Goal: Information Seeking & Learning: Learn about a topic

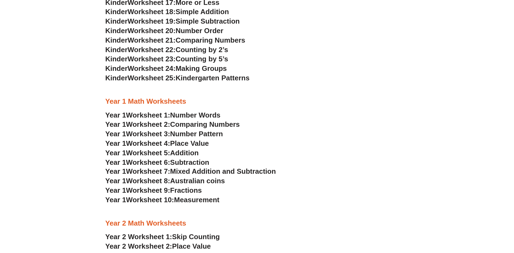
scroll to position [406, 0]
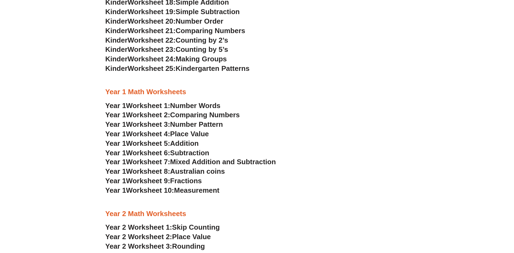
click at [177, 160] on span "Mixed Addition and Subtraction" at bounding box center [223, 161] width 106 height 8
click at [180, 102] on span "Number Words" at bounding box center [195, 105] width 50 height 8
click at [170, 115] on span "Worksheet 2:" at bounding box center [148, 115] width 44 height 8
click at [193, 125] on span "Number Pattern" at bounding box center [196, 124] width 53 height 8
click at [157, 133] on span "Worksheet 4:" at bounding box center [148, 134] width 44 height 8
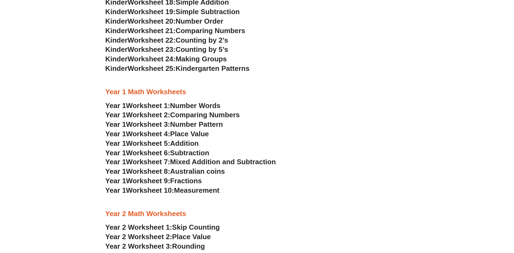
click at [181, 143] on span "Addition" at bounding box center [184, 143] width 28 height 8
click at [197, 152] on span "Subtraction" at bounding box center [189, 152] width 39 height 8
click at [180, 171] on span "Australian coins" at bounding box center [197, 171] width 55 height 8
click at [191, 179] on span "Fractions" at bounding box center [186, 180] width 32 height 8
click at [205, 192] on span "Measurement" at bounding box center [197, 190] width 46 height 8
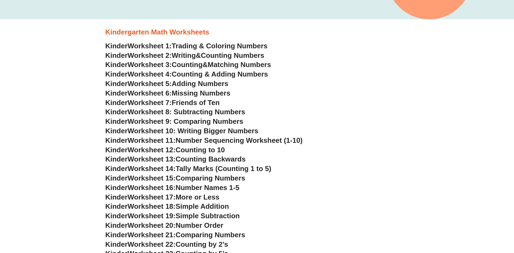
scroll to position [217, 0]
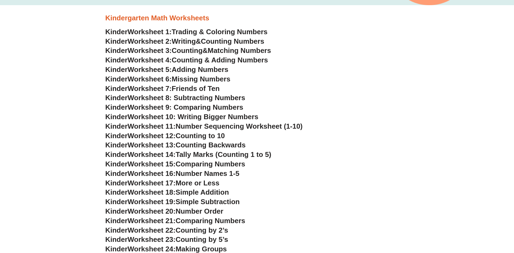
click at [210, 29] on span "Trading & Coloring Numbers" at bounding box center [220, 32] width 96 height 8
click at [185, 41] on span "Writing" at bounding box center [184, 41] width 24 height 8
click at [200, 51] on span "Counting" at bounding box center [187, 50] width 31 height 8
click at [205, 59] on span "Counting & Adding Numbers" at bounding box center [220, 60] width 96 height 8
click at [190, 68] on span "Adding Numbers" at bounding box center [200, 69] width 57 height 8
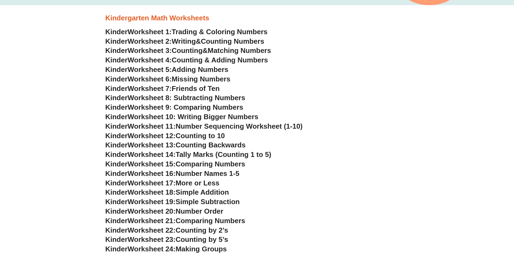
click at [207, 77] on span "Missing Numbers" at bounding box center [201, 79] width 59 height 8
click at [202, 87] on span "Friends of Ten" at bounding box center [196, 88] width 48 height 8
click at [206, 98] on span "Worksheet 8: Subtracting Numbers" at bounding box center [187, 97] width 118 height 8
click at [207, 108] on span "Worksheet 9: Comparing Numbers" at bounding box center [186, 107] width 116 height 8
click at [190, 116] on span "Worksheet 10: Writing Bigger Numbers" at bounding box center [193, 116] width 131 height 8
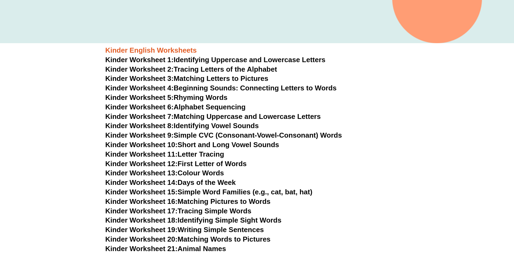
click at [187, 60] on link "Kinder Worksheet 1: Identifying Uppercase and Lowercase Letters" at bounding box center [215, 60] width 220 height 8
click at [194, 68] on link "Kinder Worksheet 2: Tracing Letters of the Alphabet" at bounding box center [191, 69] width 172 height 8
click at [173, 78] on span "Kinder Worksheet 3:" at bounding box center [139, 78] width 68 height 8
click at [196, 89] on link "Kinder Worksheet 4: Beginning Sounds: Connecting Letters to Words" at bounding box center [220, 88] width 231 height 8
click at [217, 99] on link "Kinder Worksheet 5: Rhyming Words" at bounding box center [166, 97] width 122 height 8
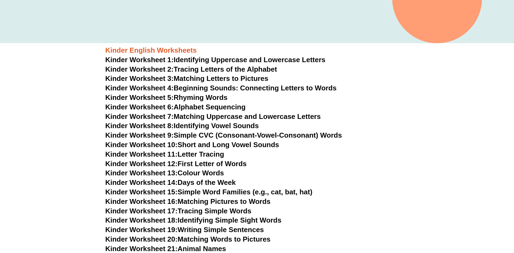
click at [195, 107] on link "Kinder Worksheet 6: Alphabet Sequencing" at bounding box center [175, 107] width 140 height 8
click at [180, 114] on link "Kinder Worksheet 7: Matching Uppercase and Lowercase Letters" at bounding box center [212, 116] width 215 height 8
click at [152, 124] on span "Kinder Worksheet 8:" at bounding box center [139, 125] width 68 height 8
click at [201, 135] on link "Kinder Worksheet 9: Simple CVC (Consonant-Vowel-Consonant) Words" at bounding box center [223, 135] width 237 height 8
click at [211, 146] on link "Kinder Worksheet 10: Short and Long Vowel Sounds" at bounding box center [192, 144] width 174 height 8
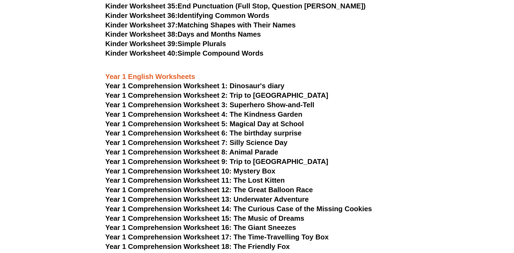
scroll to position [569, 0]
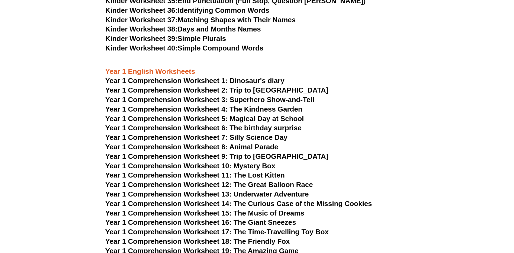
click at [172, 80] on span "Year 1 Comprehension Worksheet 1: Dinosaur's diary" at bounding box center [194, 80] width 179 height 8
click at [192, 89] on span "Year 1 Comprehension Worksheet 2: Trip to England" at bounding box center [216, 90] width 223 height 8
click at [222, 101] on span "Year 1 Comprehension Worksheet 3: Superhero Show-and-Tell" at bounding box center [209, 99] width 209 height 8
click at [239, 106] on span "Year 1 Comprehension Worksheet 4: The Kindness Garden" at bounding box center [203, 109] width 197 height 8
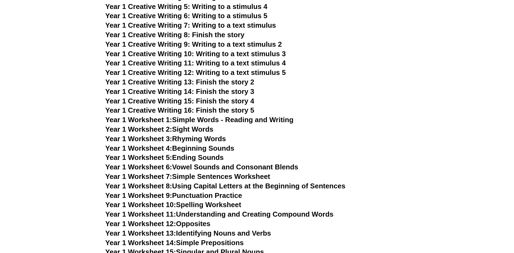
scroll to position [813, 0]
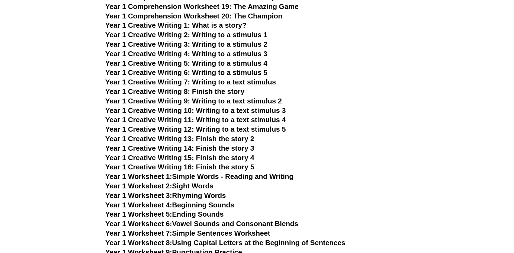
click at [193, 25] on span "Year 1 Creative Writing 1: What is a story?" at bounding box center [175, 25] width 141 height 8
click at [204, 33] on span "Year 1 Creative Writing 2: Writing to a stimulus 1" at bounding box center [186, 35] width 162 height 8
click at [221, 42] on span "Year 1 Creative Writing 3: Writing to a stimulus 2" at bounding box center [186, 44] width 162 height 8
click at [192, 53] on span "Year 1 Creative Writing 4: Writing to a stimulus 3" at bounding box center [186, 54] width 162 height 8
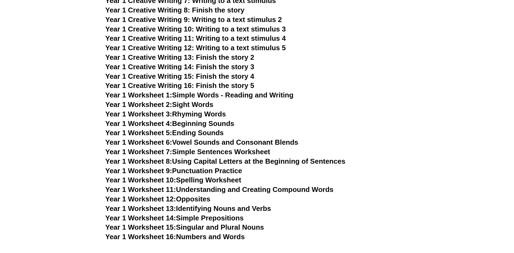
scroll to position [921, 0]
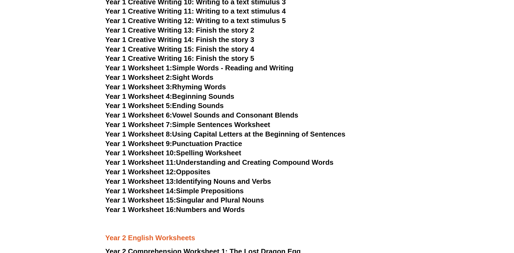
click at [182, 66] on link "Year 1 Worksheet 1: Simple Words - Reading and Writing" at bounding box center [199, 68] width 188 height 8
click at [193, 78] on link "Year 1 Worksheet 2: Sight Words" at bounding box center [159, 77] width 108 height 8
click at [179, 85] on link "Year 1 Worksheet 3: Rhyming Words" at bounding box center [165, 87] width 121 height 8
click at [186, 95] on link "Year 1 Worksheet 4: Beginning Sounds" at bounding box center [169, 96] width 129 height 8
click at [194, 104] on link "Year 1 Worksheet 5: Ending Sounds" at bounding box center [164, 105] width 118 height 8
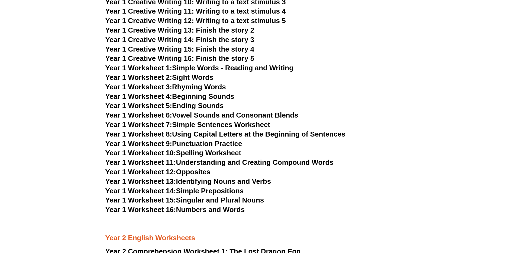
click at [208, 115] on link "Year 1 Worksheet 6: Vowel Sounds and Consonant Blends" at bounding box center [201, 115] width 193 height 8
click at [222, 126] on link "Year 1 Worksheet 7: Simple Sentences Worksheet" at bounding box center [187, 124] width 165 height 8
click at [242, 133] on link "Year 1 Worksheet 8: Using Capital Letters at the Beginning of Sentences" at bounding box center [225, 134] width 240 height 8
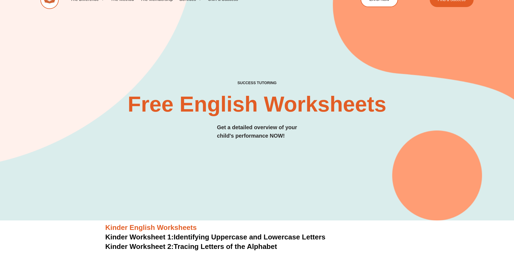
scroll to position [0, 0]
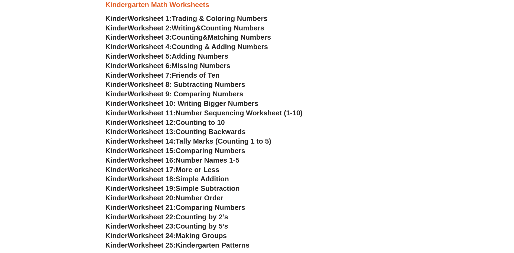
scroll to position [190, 0]
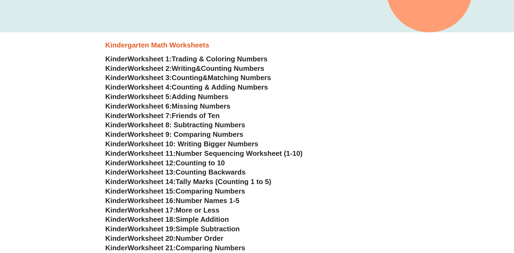
click at [211, 61] on span "Trading & Coloring Numbers" at bounding box center [220, 59] width 96 height 8
click at [180, 67] on span "Writing" at bounding box center [184, 68] width 24 height 8
click at [198, 77] on span "Counting" at bounding box center [187, 77] width 31 height 8
click at [212, 84] on span "Counting & Adding Numbers" at bounding box center [220, 87] width 96 height 8
click at [188, 98] on span "Adding Numbers" at bounding box center [200, 96] width 57 height 8
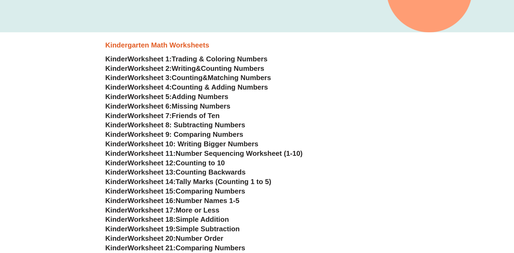
click at [186, 107] on span "Missing Numbers" at bounding box center [201, 106] width 59 height 8
click at [212, 113] on span "Friends of Ten" at bounding box center [196, 115] width 48 height 8
click at [177, 125] on span "Worksheet 8: Subtracting Numbers" at bounding box center [187, 125] width 118 height 8
click at [194, 132] on span "Worksheet 9: Comparing Numbers" at bounding box center [186, 134] width 116 height 8
click at [171, 143] on span "Worksheet 10: Writing Bigger Numbers" at bounding box center [193, 144] width 131 height 8
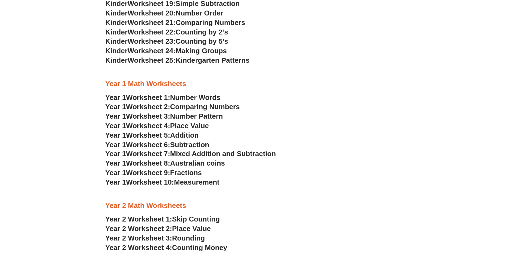
scroll to position [406, 0]
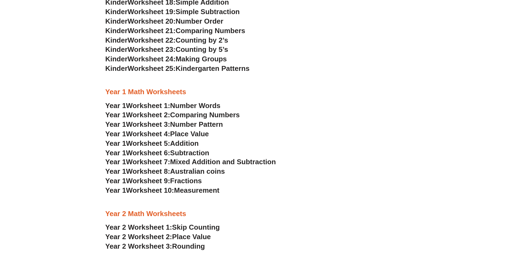
click at [185, 108] on span "Number Words" at bounding box center [195, 105] width 50 height 8
click at [186, 113] on span "Comparing Numbers" at bounding box center [205, 115] width 70 height 8
click at [192, 124] on span "Number Pattern" at bounding box center [196, 124] width 53 height 8
click at [177, 136] on span "Place Value" at bounding box center [189, 134] width 39 height 8
click at [187, 143] on span "Addition" at bounding box center [184, 143] width 28 height 8
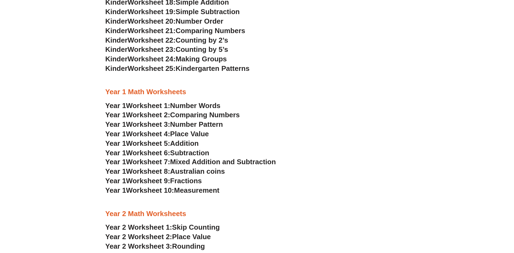
click at [186, 151] on span "Subtraction" at bounding box center [189, 152] width 39 height 8
click at [198, 159] on span "Mixed Addition and Subtraction" at bounding box center [223, 161] width 106 height 8
click at [190, 173] on span "Australian coins" at bounding box center [197, 171] width 55 height 8
click at [194, 180] on span "Fractions" at bounding box center [186, 180] width 32 height 8
click at [192, 192] on span "Measurement" at bounding box center [197, 190] width 46 height 8
